Goal: Task Accomplishment & Management: Manage account settings

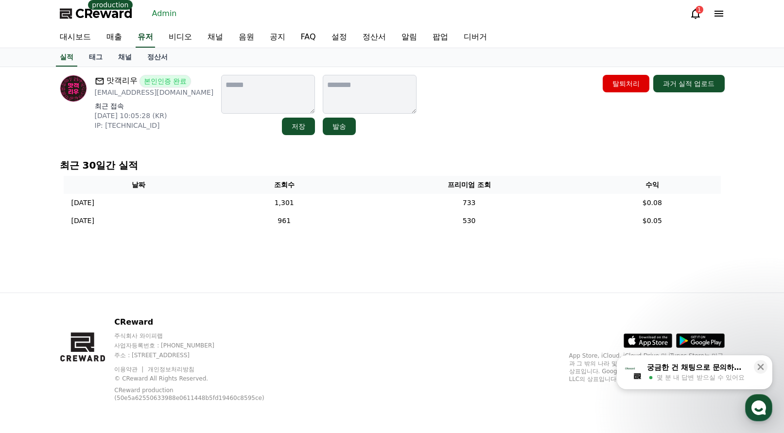
click at [509, 140] on div "맛객리우 본인인증 완료 liwoo@liwoostudio.kr 최근 접속 2025-08-26 10:05:28 (KR) IP: 115.95.247…" at bounding box center [392, 179] width 680 height 225
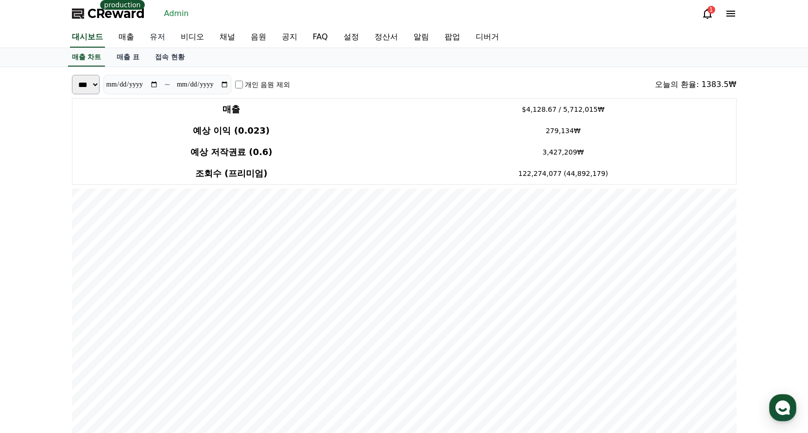
click at [152, 37] on link "유저" at bounding box center [157, 37] width 31 height 20
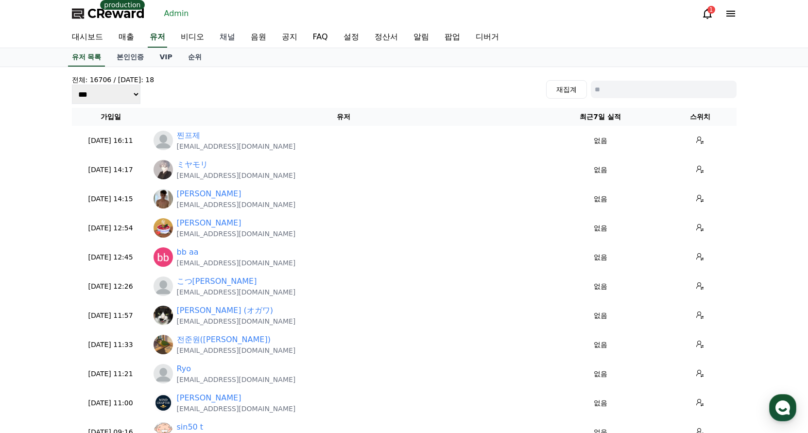
click at [228, 39] on link "채널" at bounding box center [227, 37] width 31 height 20
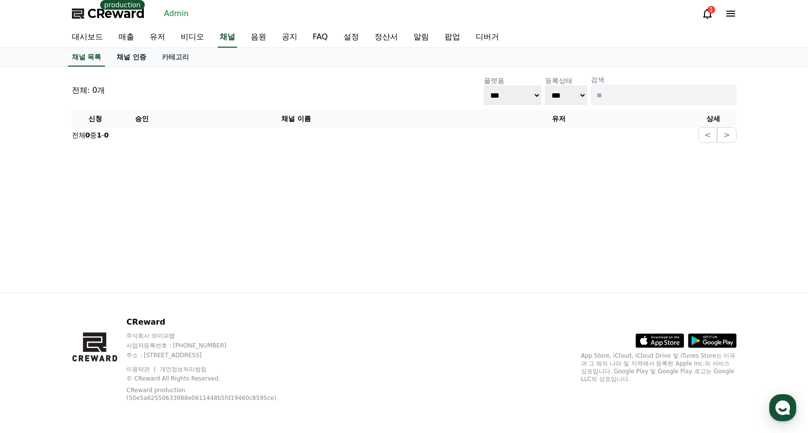
click at [135, 58] on link "채널 인증" at bounding box center [131, 57] width 45 height 18
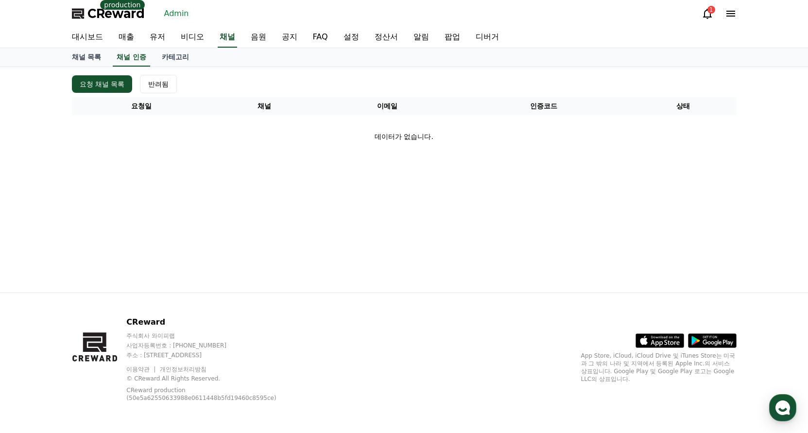
click at [218, 77] on div "요청 채널 목록 반려됨" at bounding box center [404, 84] width 665 height 18
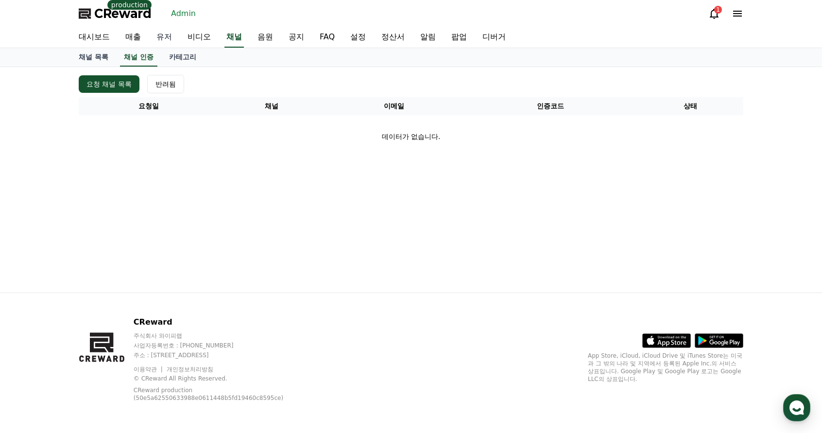
click at [160, 41] on link "유저" at bounding box center [164, 37] width 31 height 20
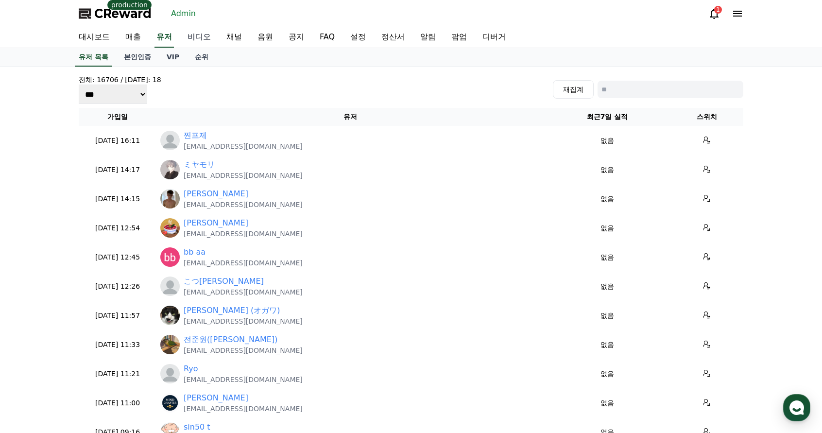
click at [194, 37] on link "비디오" at bounding box center [199, 37] width 39 height 20
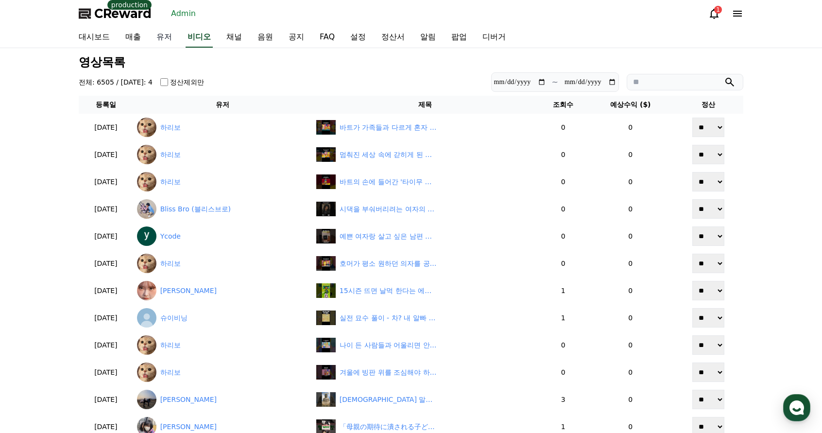
click at [167, 36] on link "유저" at bounding box center [164, 37] width 31 height 20
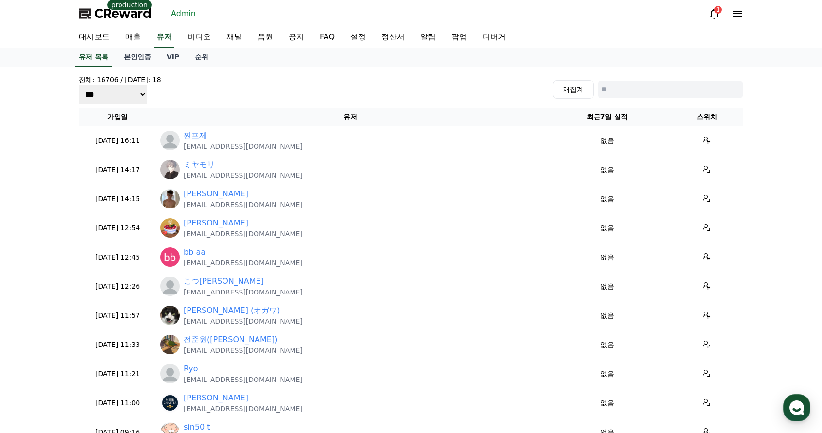
drag, startPoint x: 271, startPoint y: 85, endPoint x: 227, endPoint y: 84, distance: 43.7
click at [271, 85] on div "전체: 16706 / [DATE]: 18 *** *** *** 재집계" at bounding box center [411, 89] width 665 height 29
click at [193, 37] on link "비디오" at bounding box center [199, 37] width 39 height 20
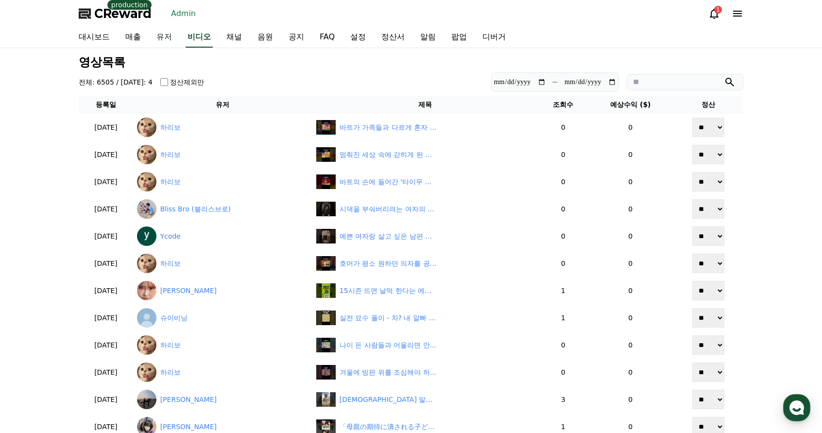
click at [161, 35] on link "유저" at bounding box center [164, 37] width 31 height 20
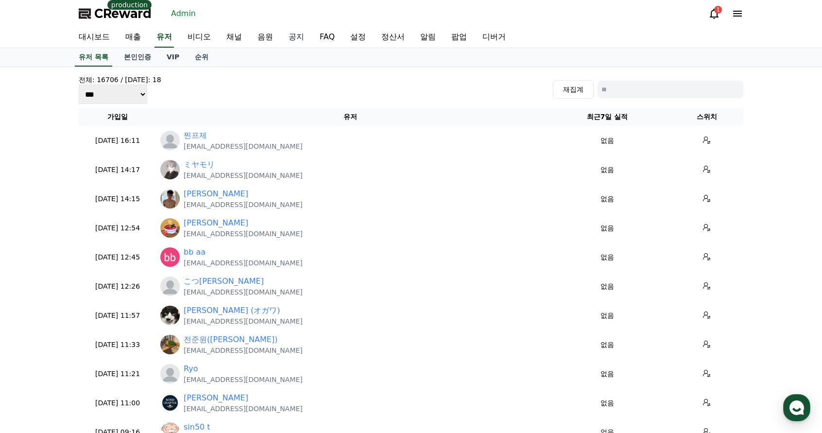
click at [293, 32] on link "공지" at bounding box center [296, 37] width 31 height 20
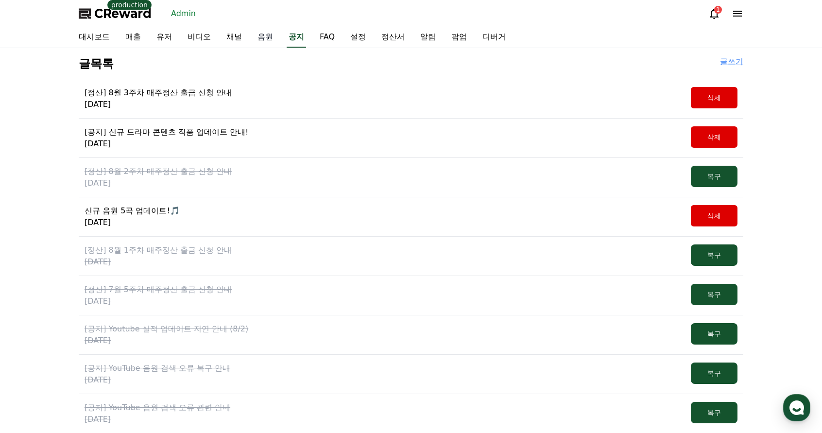
drag, startPoint x: 264, startPoint y: 36, endPoint x: 210, endPoint y: 40, distance: 54.6
click at [264, 36] on link "음원" at bounding box center [265, 37] width 31 height 20
click at [175, 38] on link "유저" at bounding box center [164, 37] width 31 height 20
click at [120, 38] on link "매출" at bounding box center [133, 37] width 31 height 20
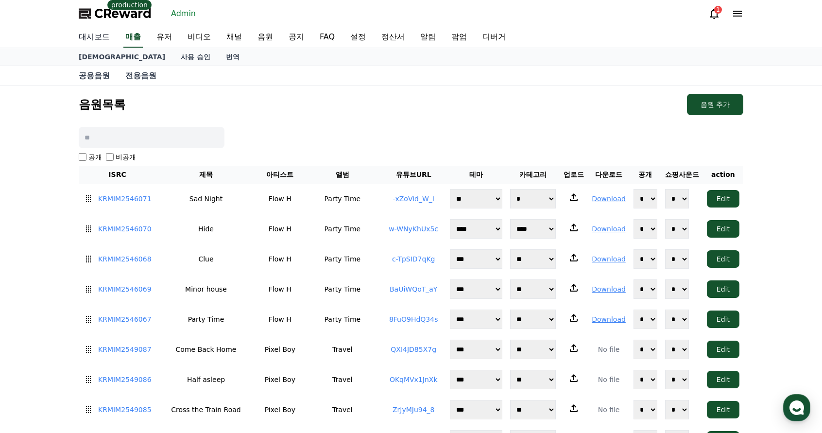
click at [84, 37] on link "대시보드" at bounding box center [94, 37] width 47 height 20
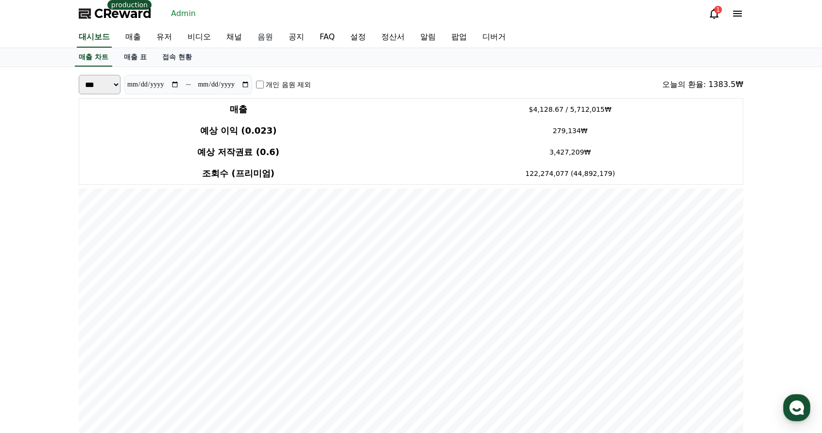
click at [265, 39] on link "음원" at bounding box center [265, 37] width 31 height 20
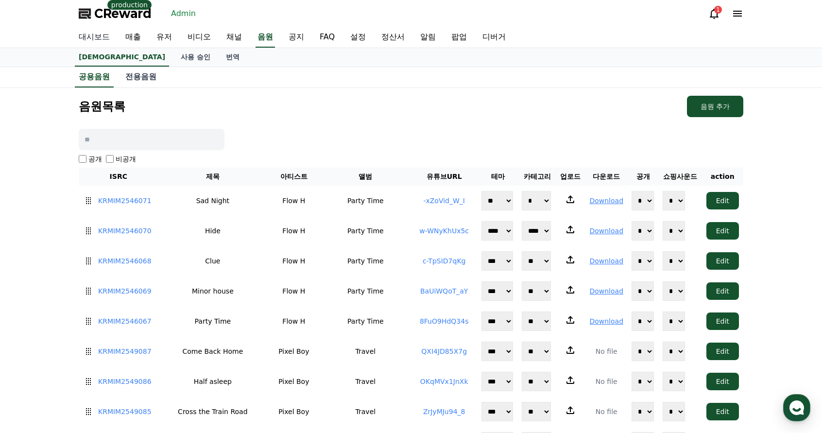
drag, startPoint x: 134, startPoint y: 42, endPoint x: 108, endPoint y: 41, distance: 25.8
click at [134, 41] on link "매출" at bounding box center [133, 37] width 31 height 20
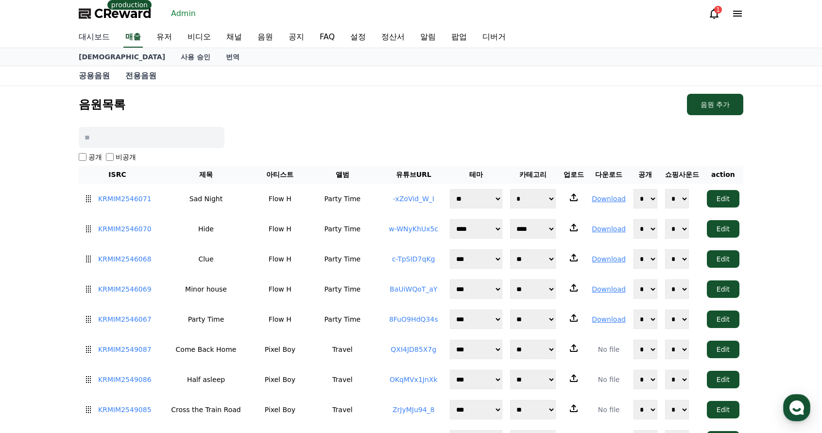
click at [98, 40] on link "대시보드" at bounding box center [94, 37] width 47 height 20
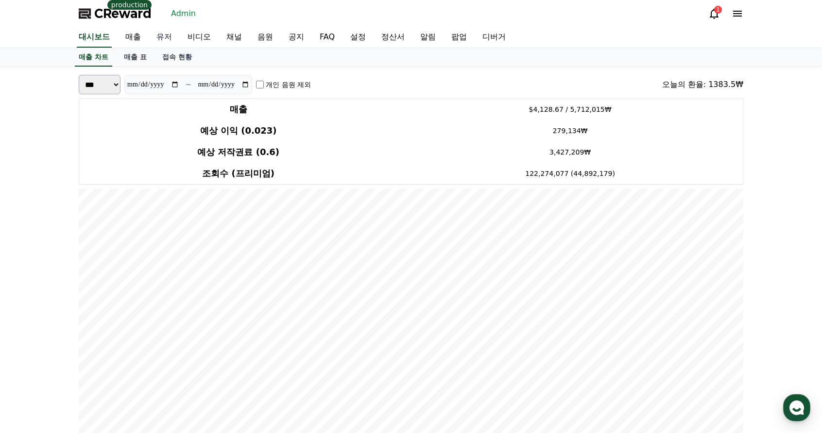
click at [177, 43] on link "유저" at bounding box center [164, 37] width 31 height 20
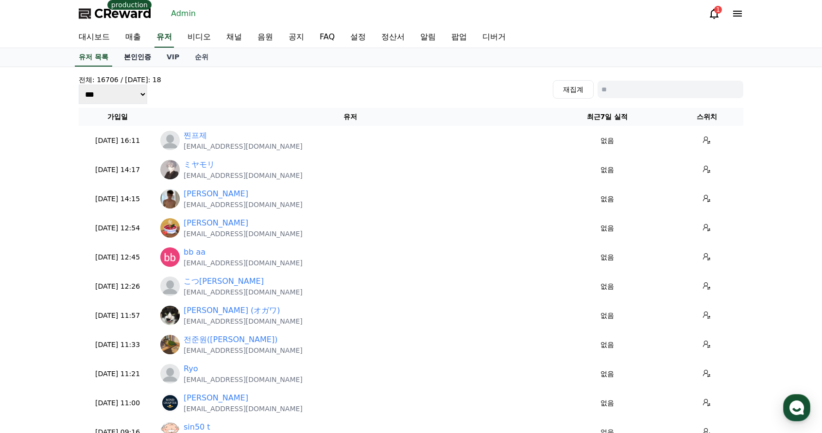
click at [137, 56] on link "본인인증" at bounding box center [137, 57] width 43 height 18
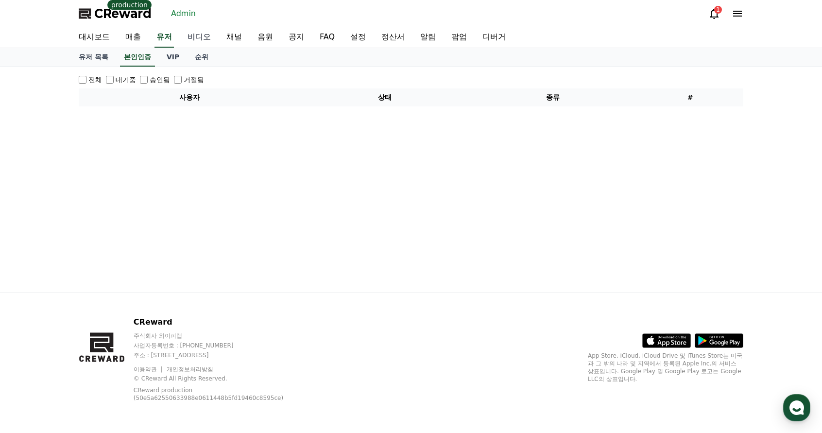
click at [202, 41] on link "비디오" at bounding box center [199, 37] width 39 height 20
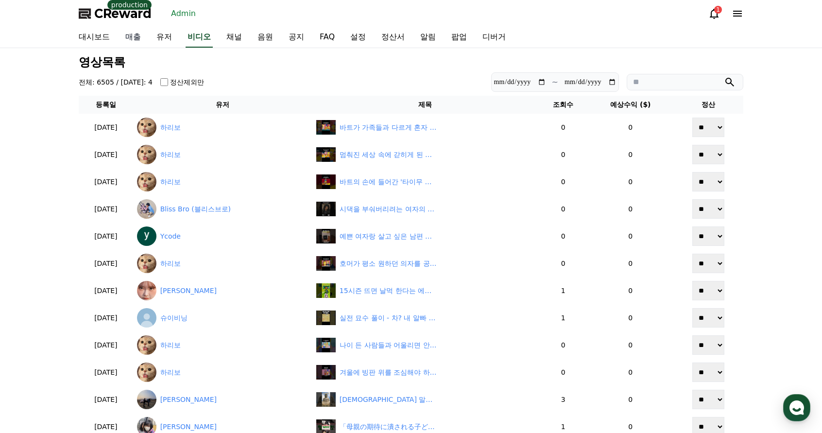
click at [138, 38] on link "매출" at bounding box center [133, 37] width 31 height 20
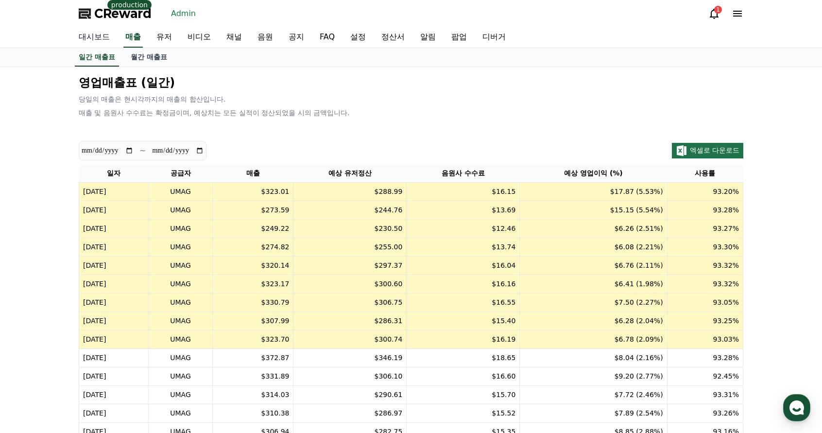
click at [96, 38] on link "대시보드" at bounding box center [94, 37] width 47 height 20
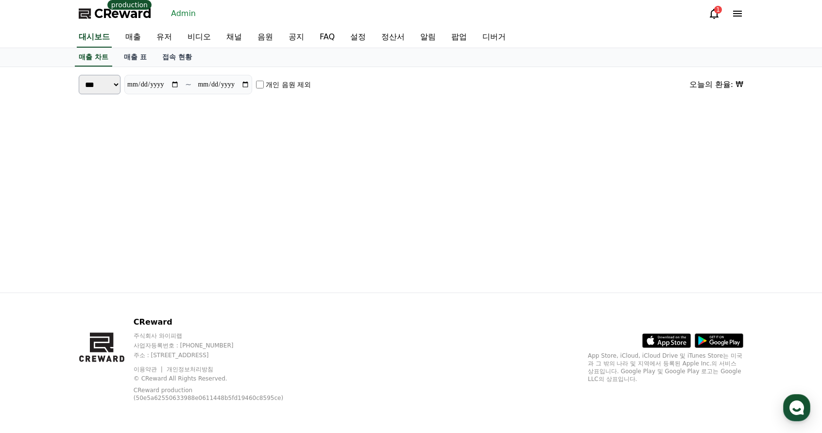
drag, startPoint x: 133, startPoint y: 16, endPoint x: 151, endPoint y: 30, distance: 22.8
click at [133, 16] on span "CReward" at bounding box center [122, 14] width 57 height 16
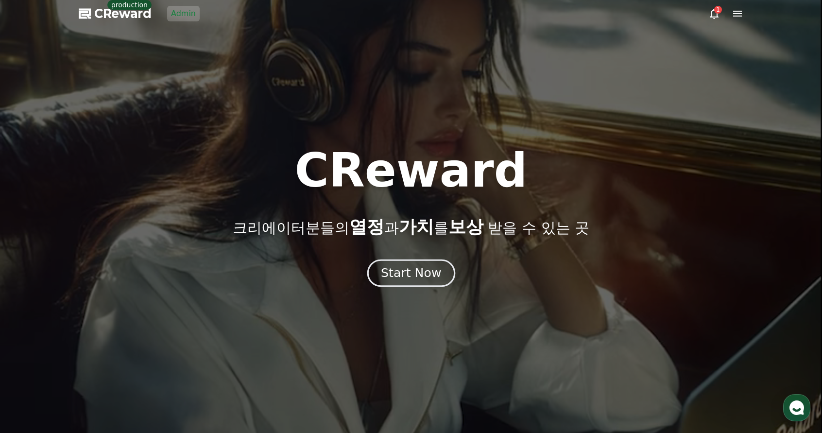
click at [399, 278] on div "Start Now" at bounding box center [411, 273] width 60 height 17
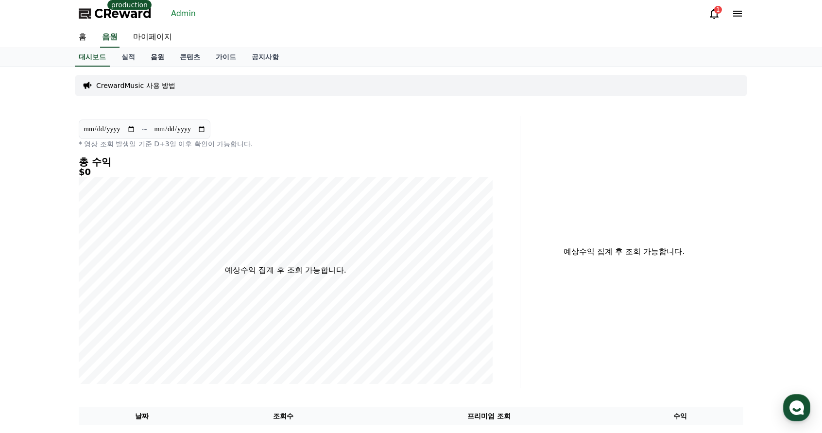
click at [153, 60] on link "음원" at bounding box center [157, 57] width 29 height 18
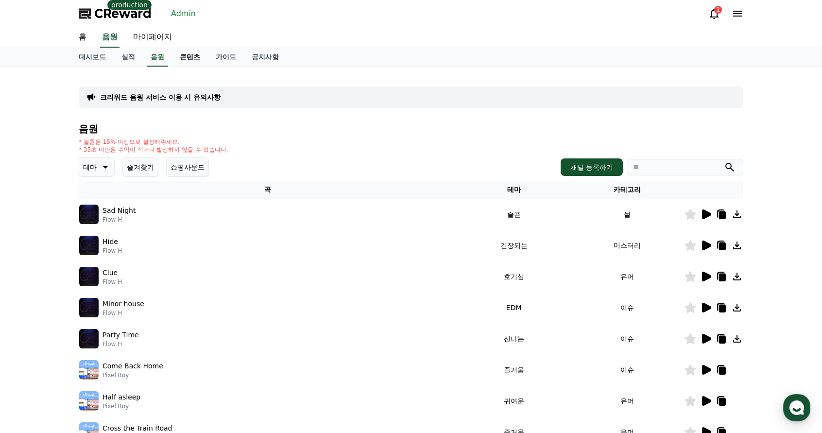
drag, startPoint x: 186, startPoint y: 58, endPoint x: 179, endPoint y: 60, distance: 6.6
click at [186, 58] on link "콘텐츠" at bounding box center [190, 57] width 36 height 18
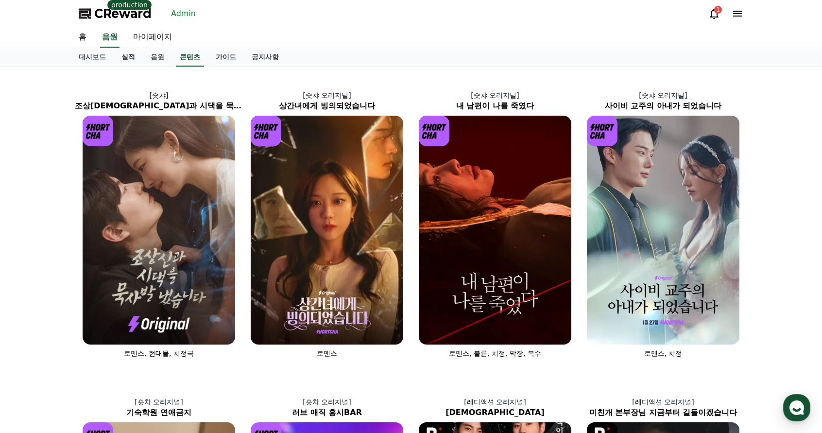
click at [131, 57] on link "실적" at bounding box center [128, 57] width 29 height 18
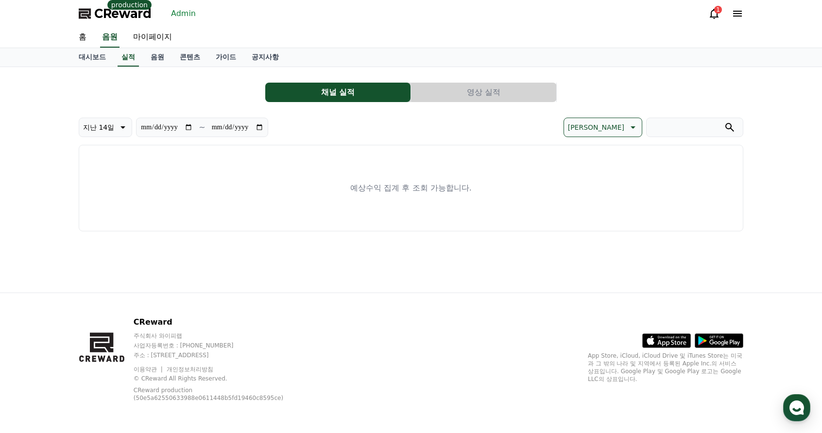
click at [366, 129] on div "**********" at bounding box center [245, 127] width 332 height 19
click at [223, 88] on div "채널 실적 영상 실적" at bounding box center [411, 92] width 665 height 19
click at [158, 36] on link "마이페이지" at bounding box center [152, 37] width 54 height 20
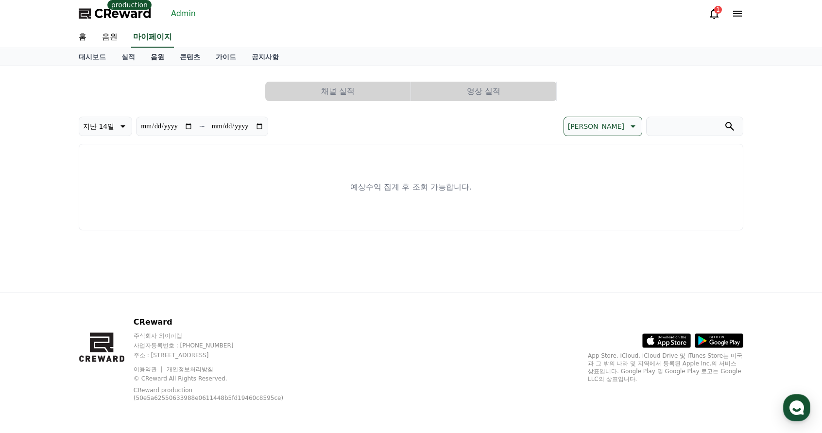
select select "**********"
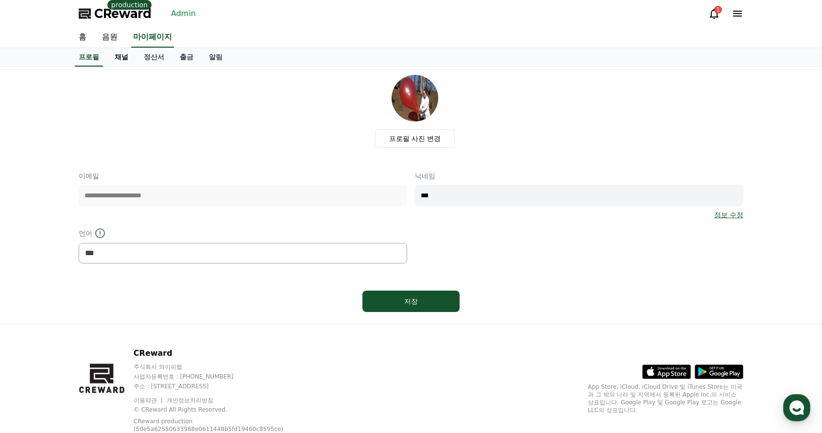
click at [131, 61] on link "채널" at bounding box center [121, 57] width 29 height 18
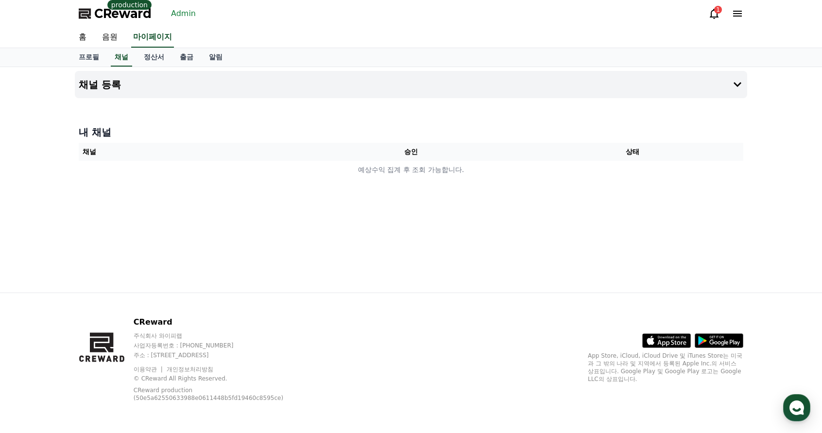
click at [175, 19] on link "Admin" at bounding box center [183, 14] width 33 height 16
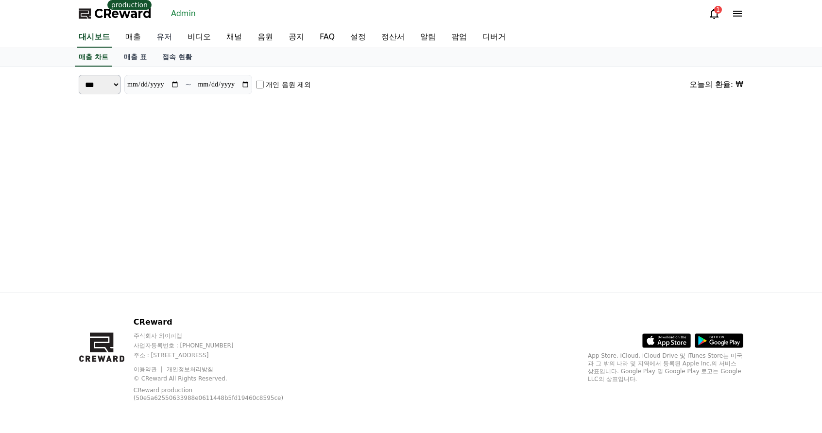
click at [171, 43] on link "유저" at bounding box center [164, 37] width 31 height 20
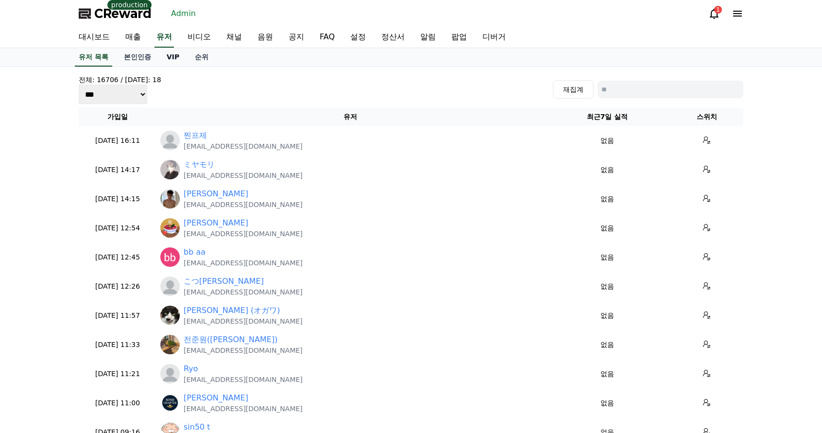
click at [165, 60] on link "VIP" at bounding box center [173, 57] width 28 height 18
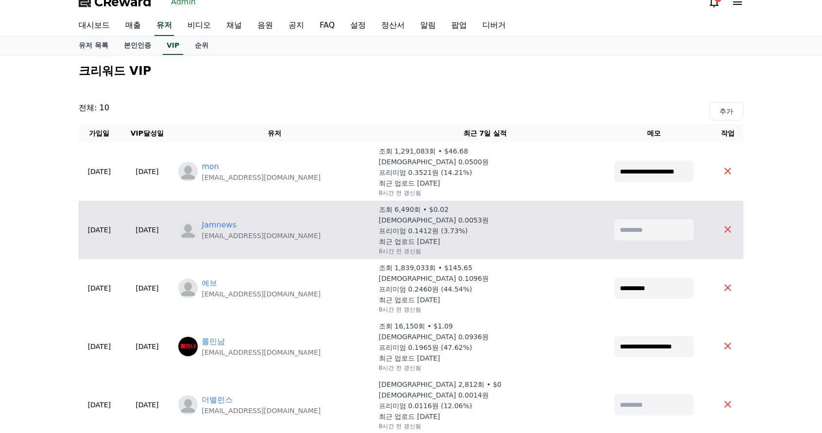
scroll to position [49, 0]
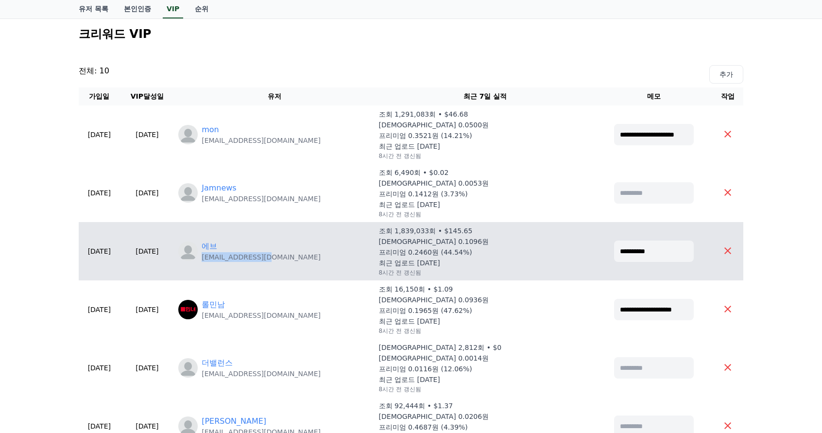
drag, startPoint x: 242, startPoint y: 257, endPoint x: 304, endPoint y: 258, distance: 62.2
click at [304, 258] on p "[EMAIL_ADDRESS][DOMAIN_NAME]" at bounding box center [261, 257] width 119 height 10
click at [302, 275] on td "에브 [EMAIL_ADDRESS][DOMAIN_NAME]" at bounding box center [274, 251] width 200 height 58
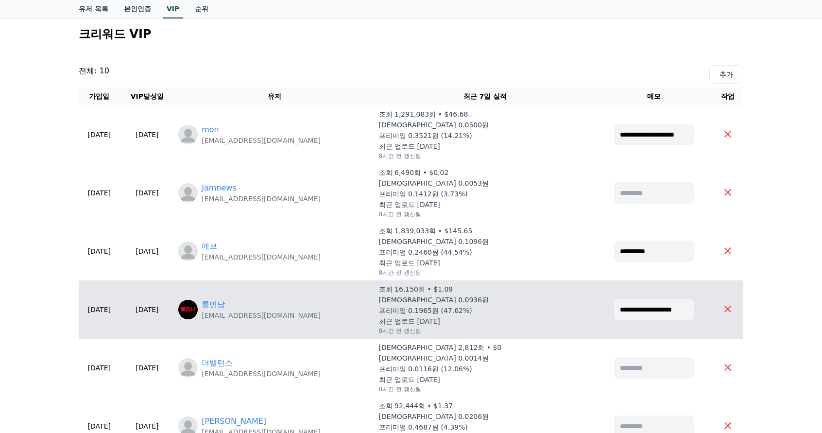
click at [237, 317] on div "롤민남 [EMAIL_ADDRESS][DOMAIN_NAME]" at bounding box center [274, 309] width 192 height 21
drag, startPoint x: 237, startPoint y: 317, endPoint x: 318, endPoint y: 319, distance: 80.7
click at [318, 319] on div "롤민남 [EMAIL_ADDRESS][DOMAIN_NAME]" at bounding box center [274, 309] width 192 height 21
click at [318, 317] on div "롤민남 [EMAIL_ADDRESS][DOMAIN_NAME]" at bounding box center [274, 309] width 192 height 21
drag, startPoint x: 322, startPoint y: 315, endPoint x: 241, endPoint y: 320, distance: 81.8
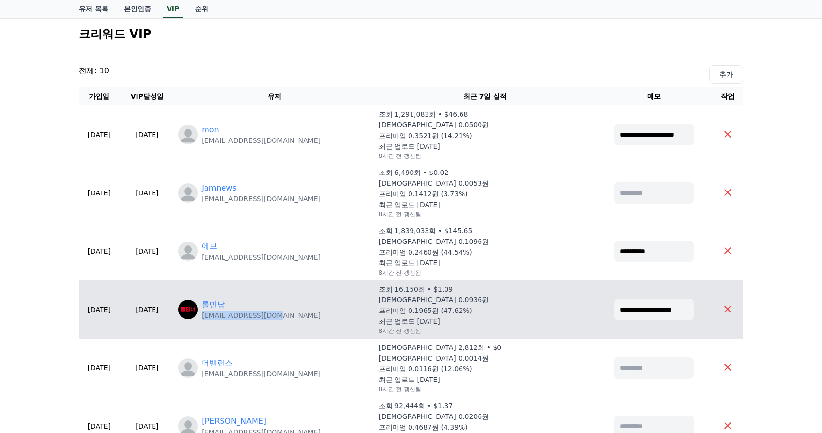
click at [241, 320] on div "롤민남 [EMAIL_ADDRESS][DOMAIN_NAME]" at bounding box center [274, 309] width 192 height 21
copy p "[EMAIL_ADDRESS][DOMAIN_NAME]"
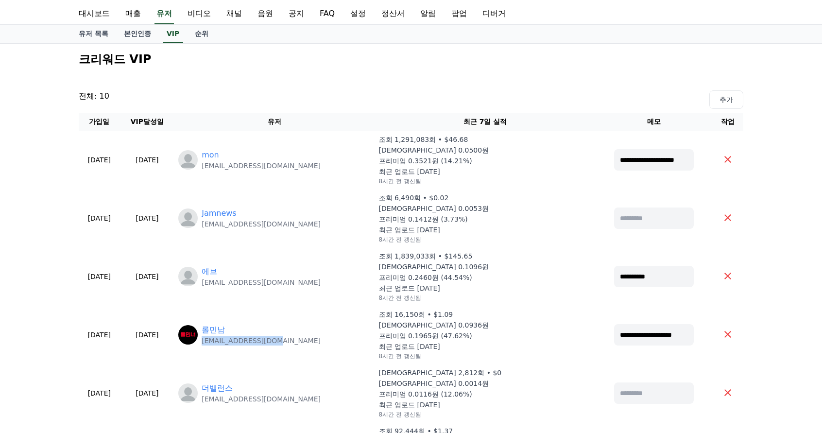
scroll to position [0, 0]
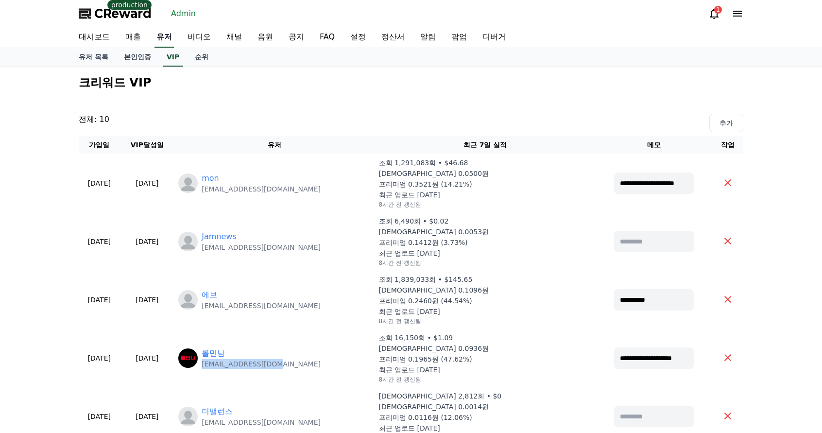
click at [162, 43] on link "유저" at bounding box center [164, 37] width 19 height 20
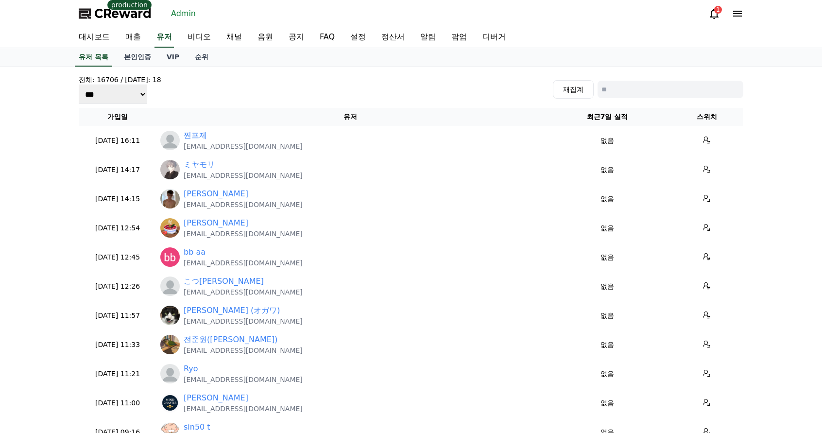
click at [628, 93] on input at bounding box center [671, 89] width 146 height 17
paste input "**********"
type input "**********"
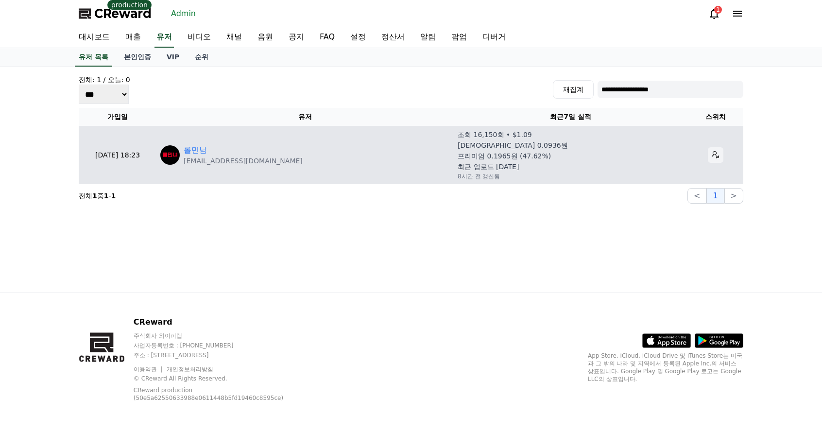
click at [628, 148] on button at bounding box center [716, 155] width 16 height 16
